Goal: Information Seeking & Learning: Learn about a topic

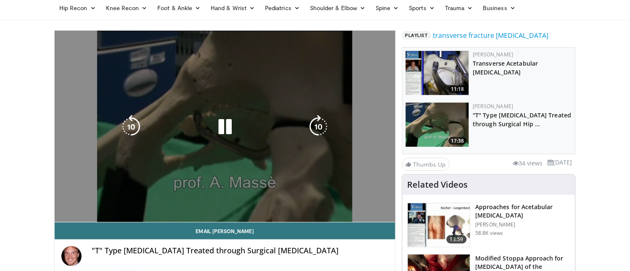
scroll to position [56, 0]
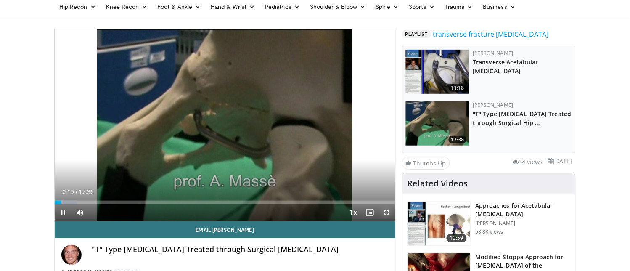
click at [388, 212] on span "Video Player" at bounding box center [386, 212] width 17 height 17
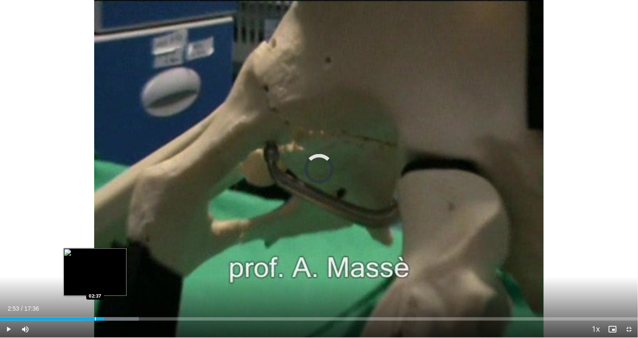
click at [95, 270] on div "Progress Bar" at bounding box center [95, 318] width 1 height 3
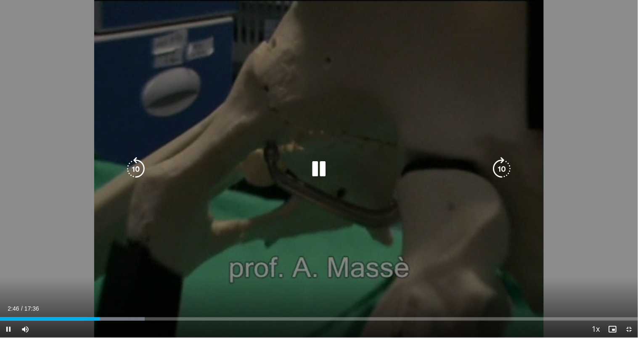
click at [322, 166] on icon "Video Player" at bounding box center [319, 169] width 24 height 24
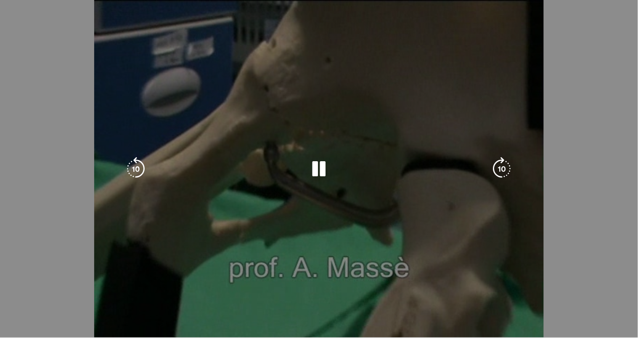
click at [189, 87] on div "10 seconds Tap to unmute" at bounding box center [319, 168] width 638 height 337
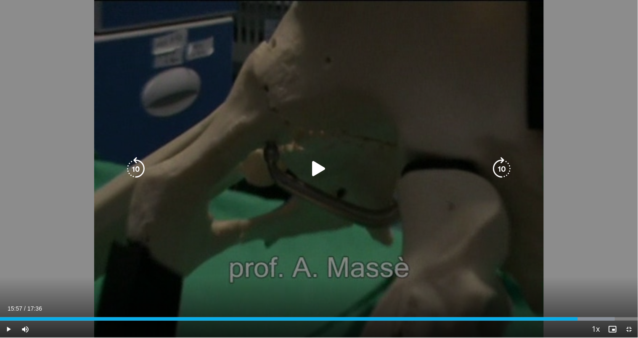
click at [319, 167] on icon "Video Player" at bounding box center [319, 169] width 24 height 24
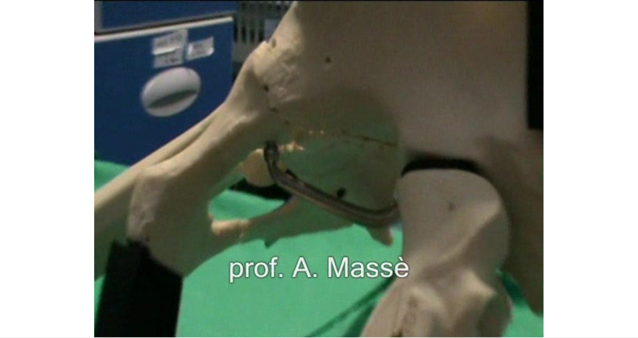
click at [319, 167] on div "10 seconds Tap to unmute" at bounding box center [319, 168] width 638 height 337
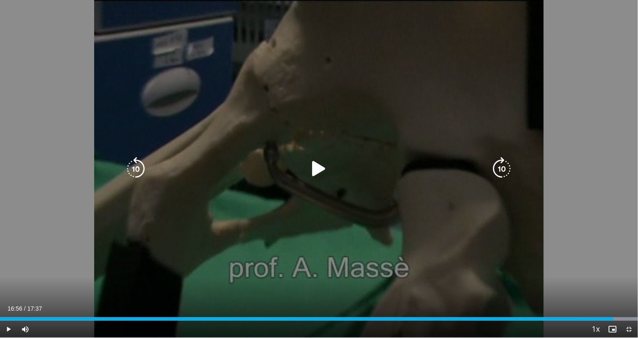
click at [312, 174] on icon "Video Player" at bounding box center [319, 169] width 24 height 24
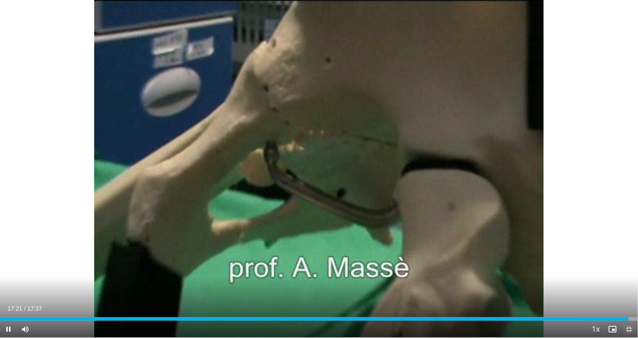
click at [629, 270] on span "Video Player" at bounding box center [629, 328] width 17 height 17
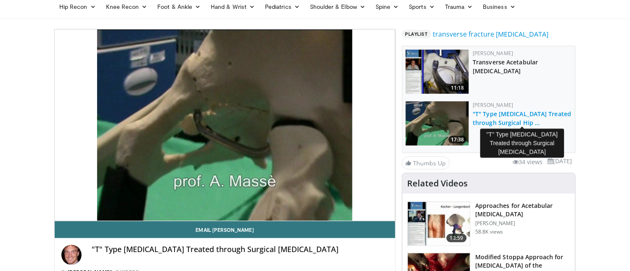
click at [543, 114] on link ""T" Type Acetabular Fracture Treated through Surgical Hip …" at bounding box center [522, 118] width 98 height 17
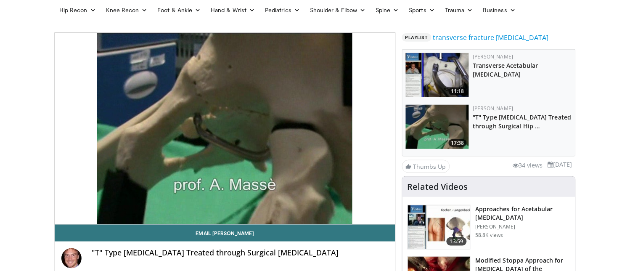
scroll to position [56, 0]
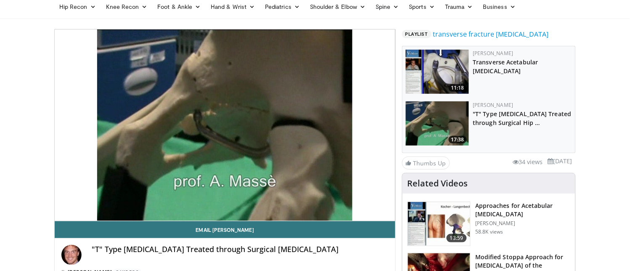
click at [515, 205] on h3 "Approaches for Acetabular [MEDICAL_DATA]" at bounding box center [522, 209] width 95 height 17
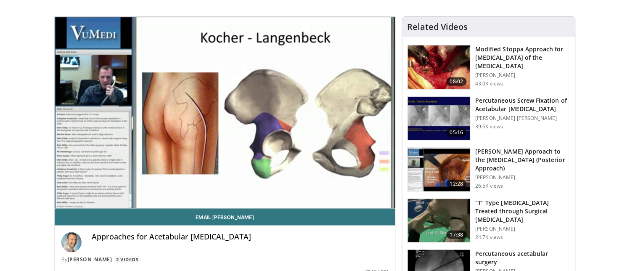
scroll to position [74, 0]
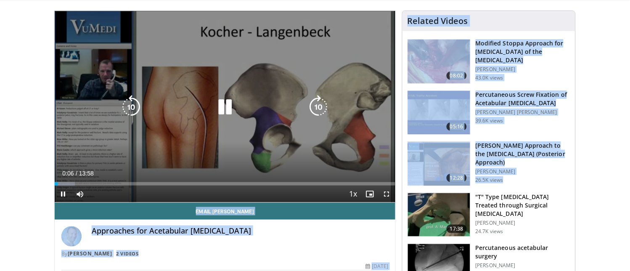
drag, startPoint x: 464, startPoint y: 188, endPoint x: 347, endPoint y: 153, distance: 122.1
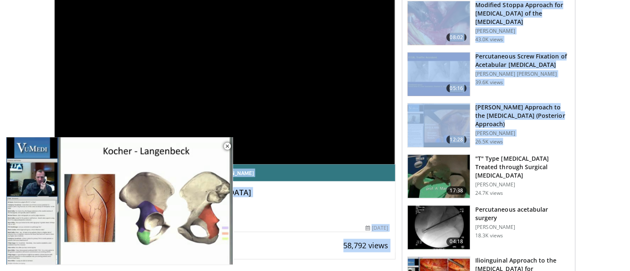
scroll to position [131, 0]
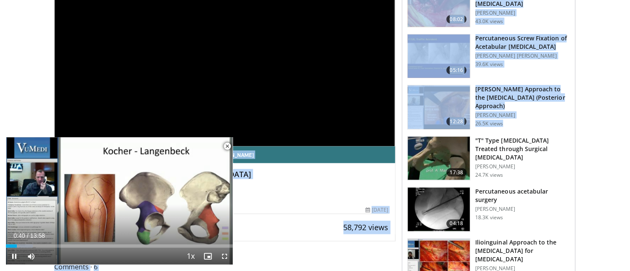
click at [226, 146] on span "Video Player" at bounding box center [227, 145] width 17 height 17
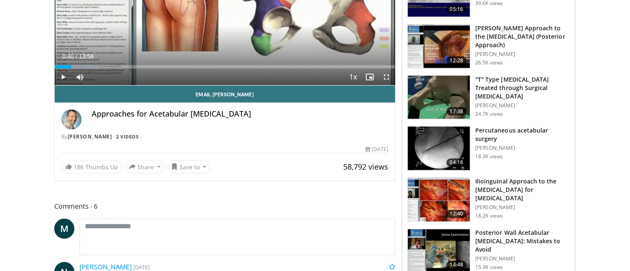
scroll to position [205, 0]
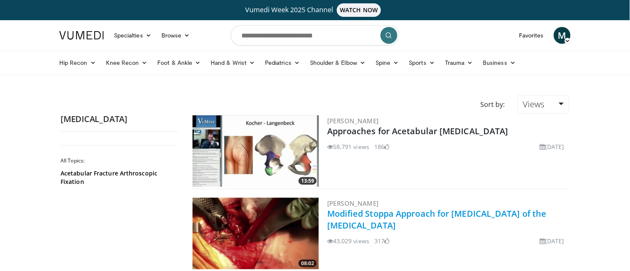
click at [341, 216] on link "Modified Stoppa Approach for [MEDICAL_DATA] of the [MEDICAL_DATA]" at bounding box center [436, 219] width 219 height 23
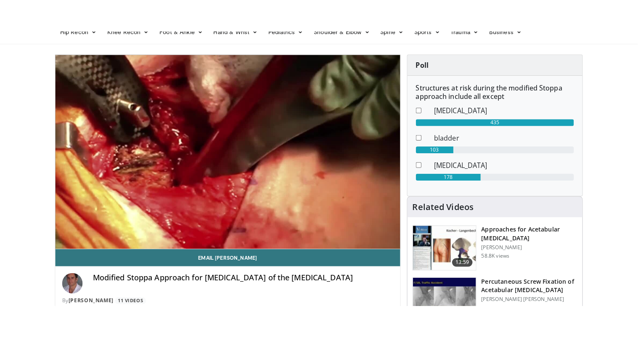
scroll to position [74, 0]
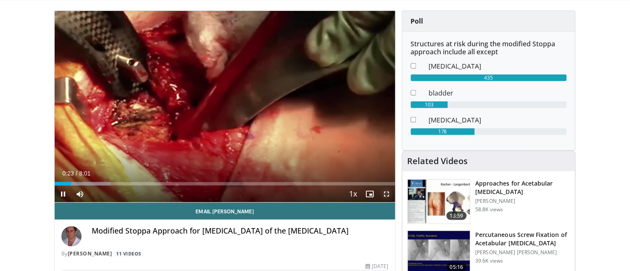
click at [387, 191] on span "Video Player" at bounding box center [386, 193] width 17 height 17
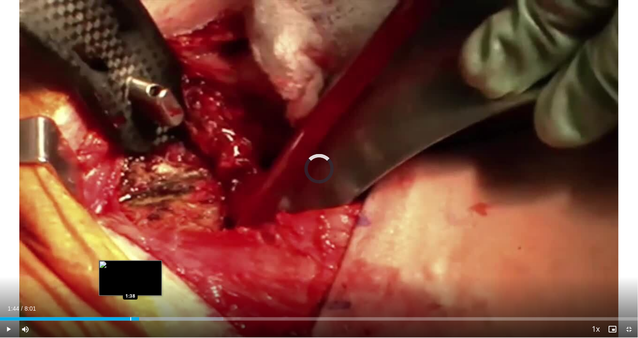
click at [130, 270] on div "Loaded : 34.98% 1:38 1:38" at bounding box center [319, 318] width 638 height 3
click at [119, 270] on div "Progress Bar" at bounding box center [119, 318] width 1 height 3
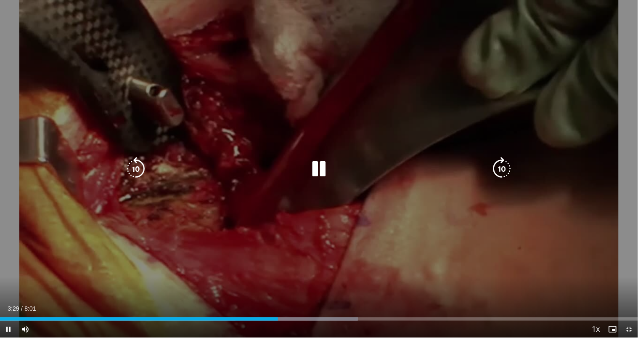
click at [313, 172] on icon "Video Player" at bounding box center [319, 169] width 24 height 24
